Goal: Task Accomplishment & Management: Manage account settings

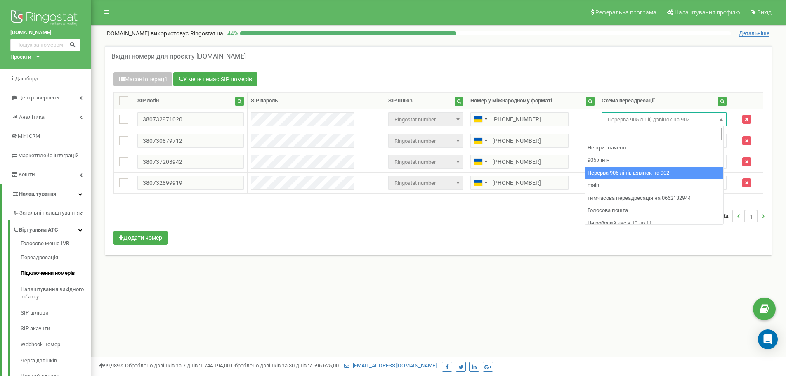
click at [640, 123] on span "Перерва 905 лінії, дзвінок на 902" at bounding box center [665, 120] width 120 height 12
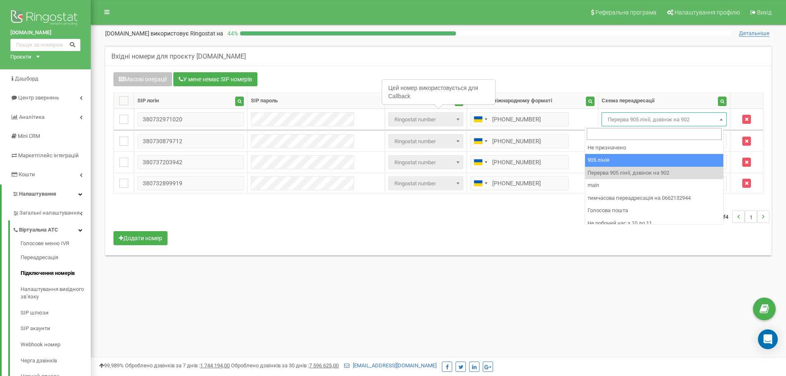
select select "173559"
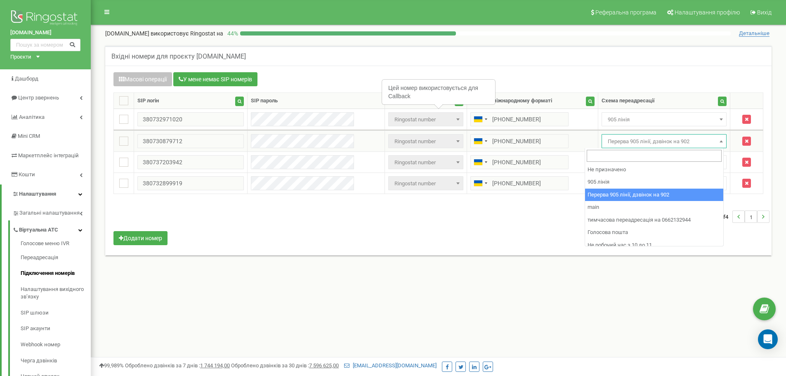
click at [630, 140] on span "Перерва 905 лінії, дзвінок на 902" at bounding box center [665, 142] width 120 height 12
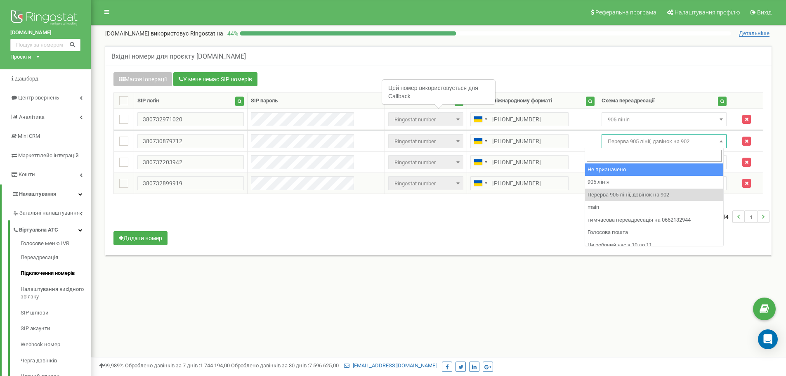
select select "173559"
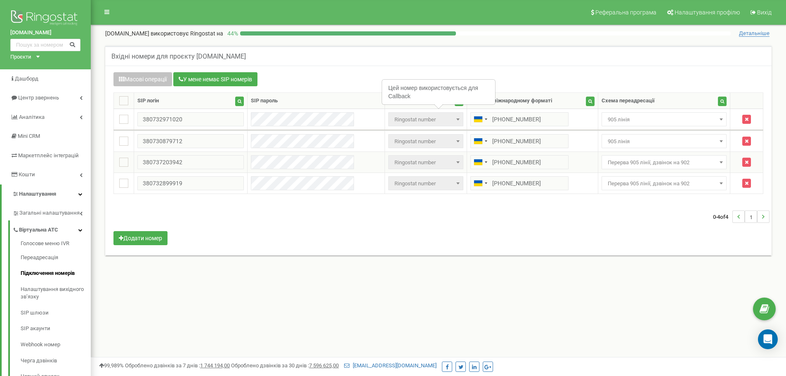
click at [624, 162] on span "Перерва 905 лінії, дзвінок на 902" at bounding box center [665, 163] width 120 height 12
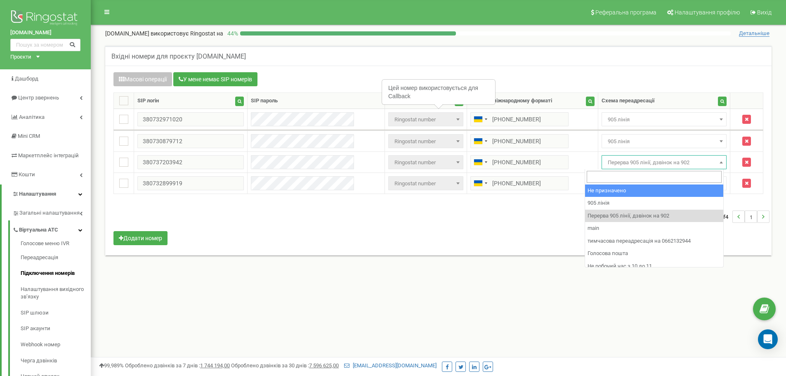
select select "173559"
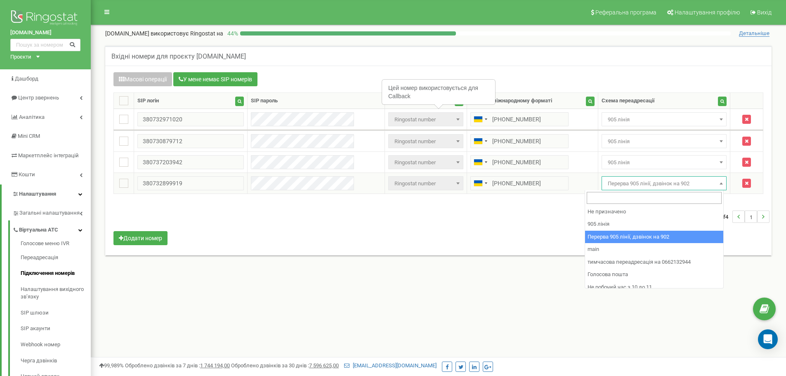
click at [617, 188] on span "Перерва 905 лінії, дзвінок на 902" at bounding box center [665, 184] width 120 height 12
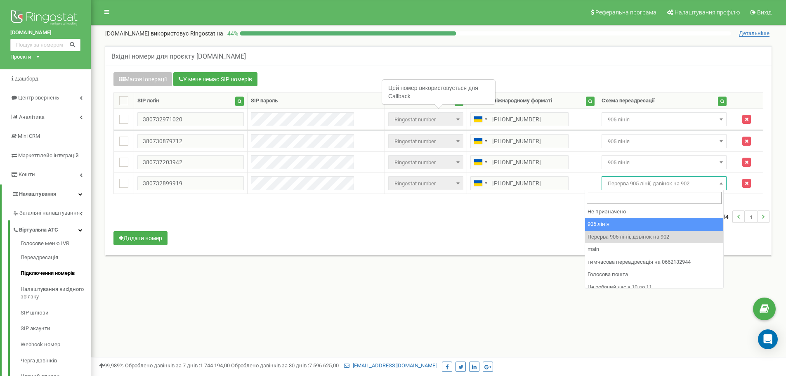
select select "173559"
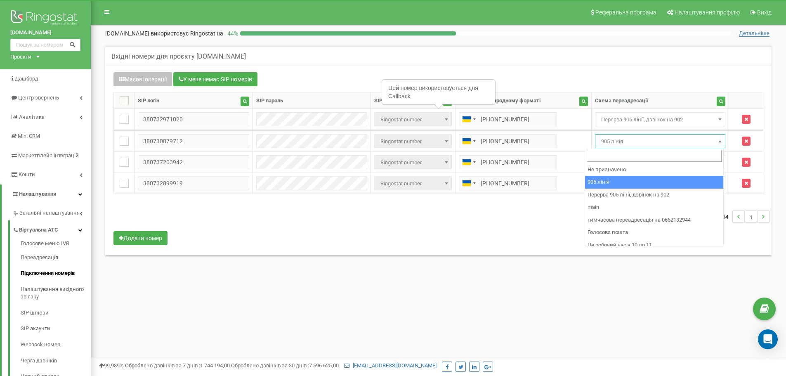
select select "173564"
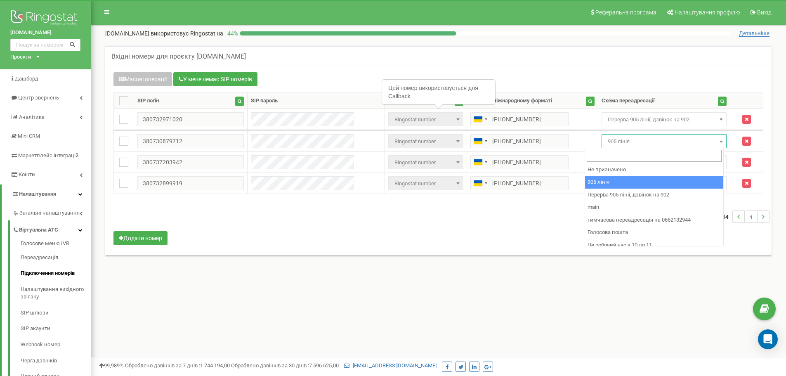
click at [645, 137] on span "905 лінія" at bounding box center [665, 142] width 120 height 12
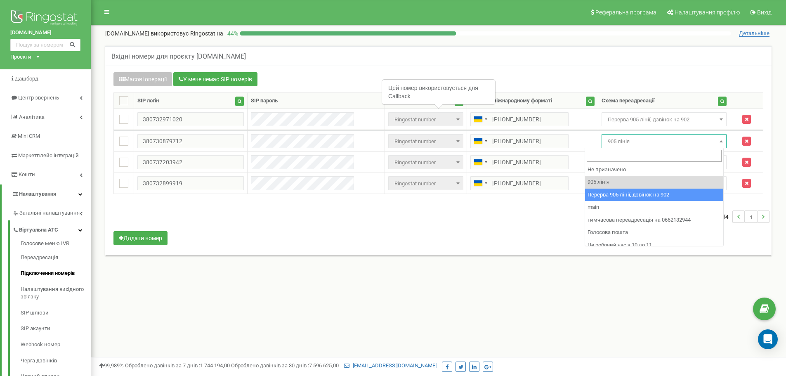
drag, startPoint x: 624, startPoint y: 193, endPoint x: 622, endPoint y: 170, distance: 23.2
select select "173564"
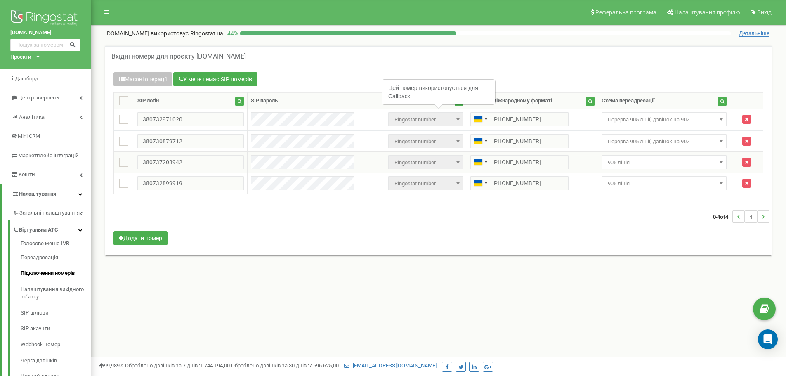
click at [622, 170] on td "Не призначено 905 лінія Перерва 905 лінії, дзвінок на 902 main тимчасова переад…" at bounding box center [664, 162] width 133 height 21
drag, startPoint x: 623, startPoint y: 162, endPoint x: 623, endPoint y: 167, distance: 5.4
click at [623, 162] on span "905 лінія" at bounding box center [665, 163] width 120 height 12
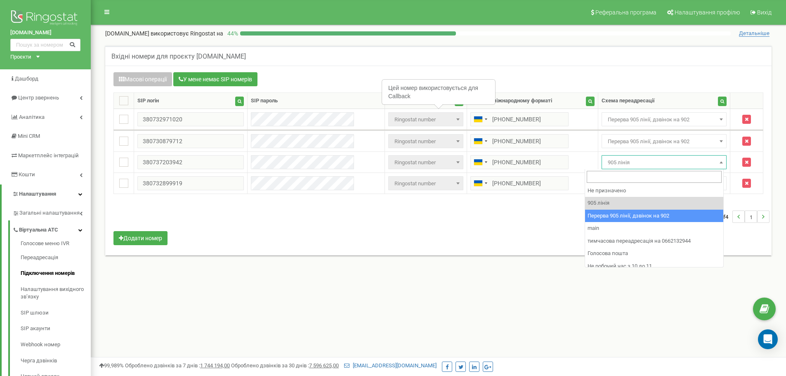
drag, startPoint x: 608, startPoint y: 219, endPoint x: 607, endPoint y: 211, distance: 8.3
select select "173564"
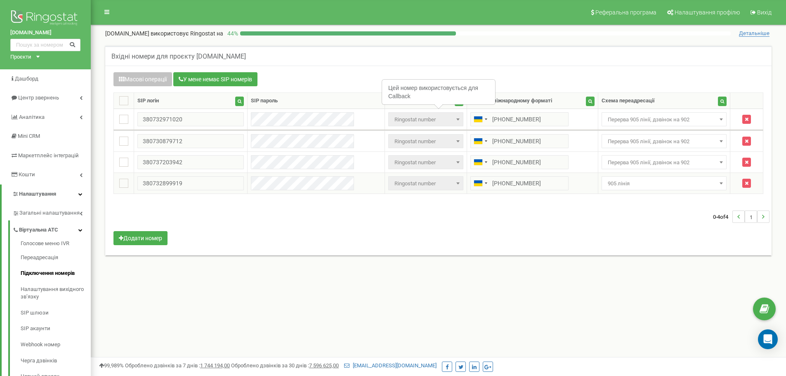
click at [610, 190] on span "905 лінія" at bounding box center [665, 183] width 126 height 14
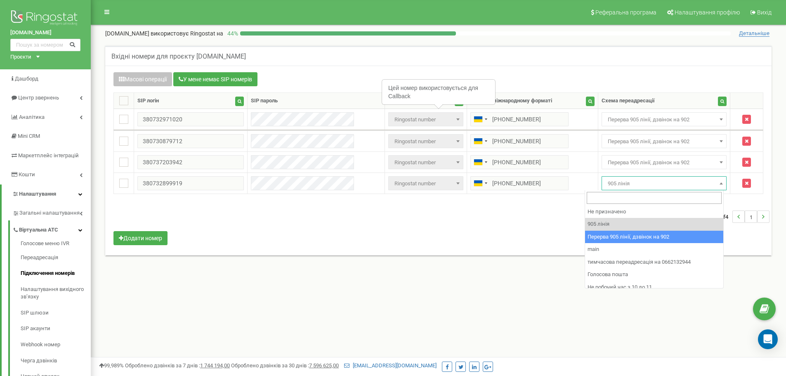
select select "173564"
